Goal: Check status: Check status

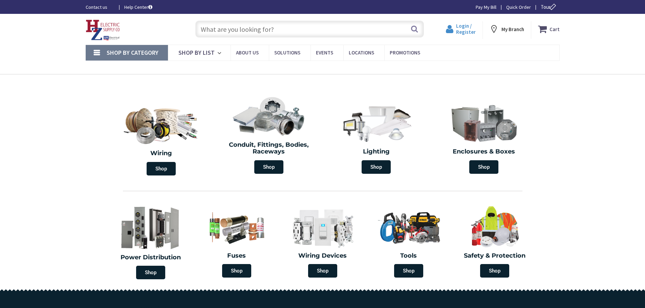
type input "[GEOGRAPHIC_DATA], [GEOGRAPHIC_DATA]"
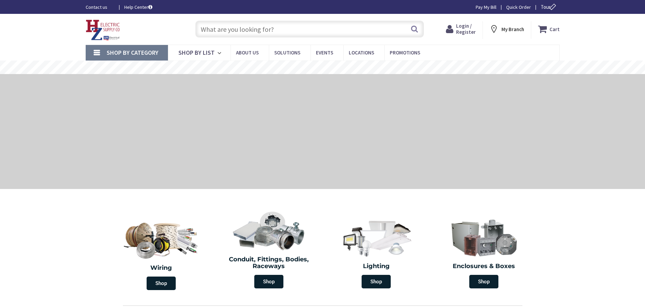
click at [461, 28] on span "Login / Register" at bounding box center [466, 29] width 20 height 13
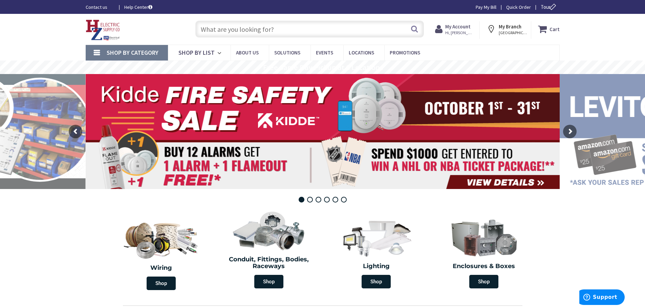
click at [452, 30] on span "Hi, [PERSON_NAME]" at bounding box center [459, 32] width 29 height 5
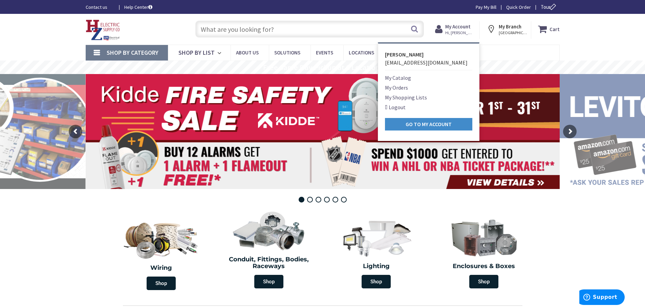
click at [399, 88] on link "My Orders" at bounding box center [396, 88] width 23 height 8
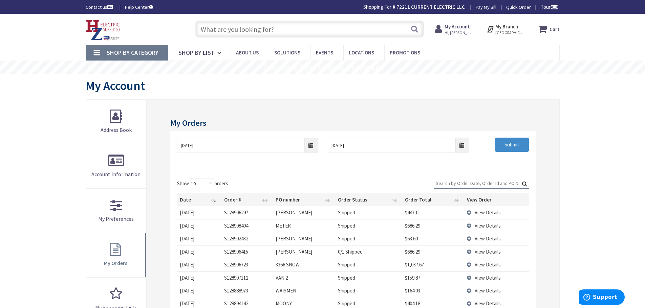
scroll to position [57, 0]
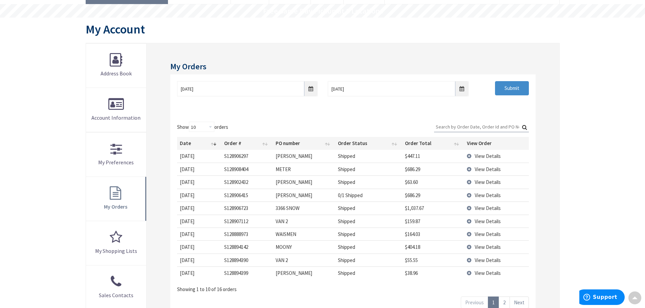
click at [470, 209] on td "View Details" at bounding box center [496, 208] width 64 height 13
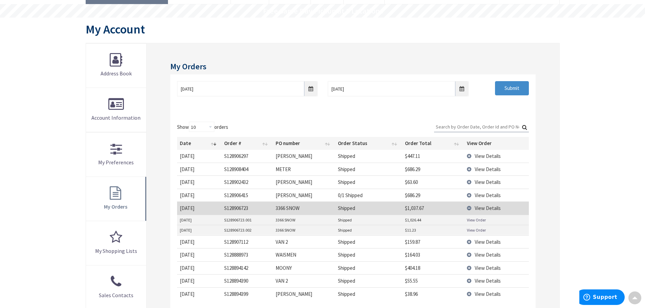
click at [473, 230] on link "View Order" at bounding box center [476, 231] width 19 height 6
click at [478, 220] on link "View Order" at bounding box center [476, 220] width 19 height 6
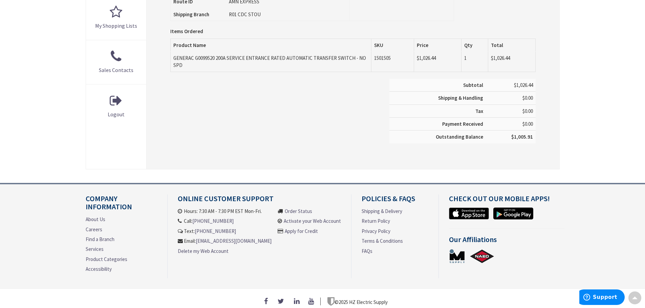
scroll to position [169, 0]
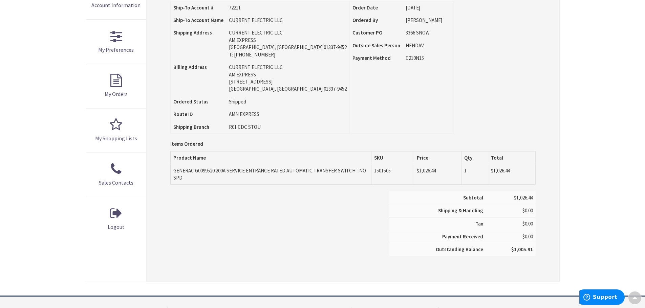
drag, startPoint x: 189, startPoint y: 177, endPoint x: 174, endPoint y: 172, distance: 16.5
click at [174, 172] on td "GENERAC G0099520 200A SERVICE ENTRANCE RATED AUTOMATIC TRANSFER SWITCH - NO SPD" at bounding box center [271, 175] width 201 height 20
copy td "GENERAC G0099520 200A SERVICE ENTRANCE RATED AUTOMATIC TRANSFER SWITCH - NO SPD"
click at [40, 92] on div "Skip to Content Toggle Nav Search Cart My Cart Close" at bounding box center [322, 135] width 645 height 581
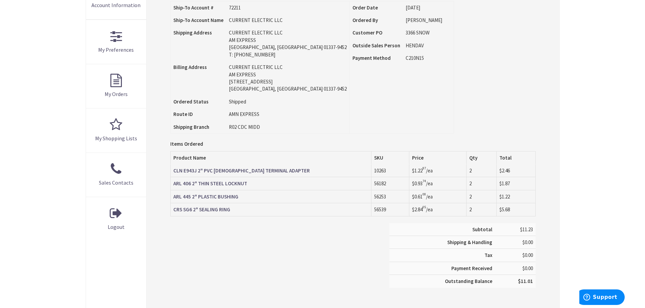
scroll to position [226, 0]
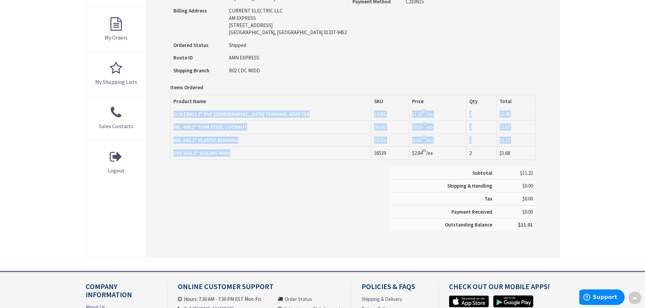
drag, startPoint x: 241, startPoint y: 155, endPoint x: 174, endPoint y: 112, distance: 79.4
click at [174, 112] on tbody "CLN E943J 2" PVC MALE TERMINAL ADAPTER 10263 $1.22 87 /ea 2 $2.46 56182 $0.93 7…" at bounding box center [353, 134] width 365 height 52
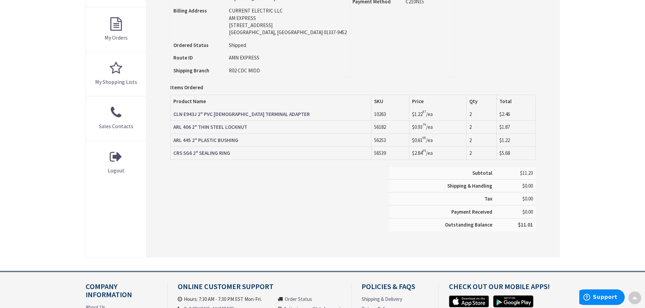
click at [159, 114] on div "Order Information Print This Page Order #S128906723.002 Ship-To Account # 72211…" at bounding box center [353, 65] width 412 height 383
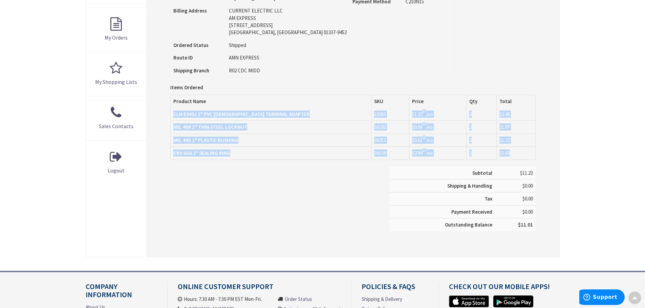
drag, startPoint x: 172, startPoint y: 114, endPoint x: 518, endPoint y: 154, distance: 349.1
click at [518, 154] on tbody "CLN E943J 2" PVC MALE TERMINAL ADAPTER 10263 $1.22 87 /ea 2 $2.46 56182 $0.93 7…" at bounding box center [353, 134] width 365 height 52
copy tbody "CLN E943J 2" PVC MALE TERMINAL ADAPTER 10263 $1.22 87 /ea 2 $2.46 ARL 406 2" TH…"
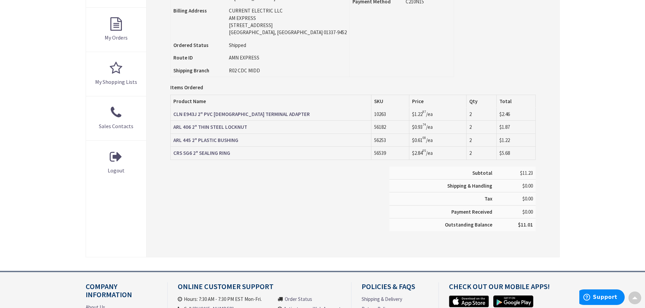
click at [577, 145] on div "Skip to Content Toggle Nav Search Cart My Cart Close" at bounding box center [322, 94] width 645 height 613
